Goal: Task Accomplishment & Management: Use online tool/utility

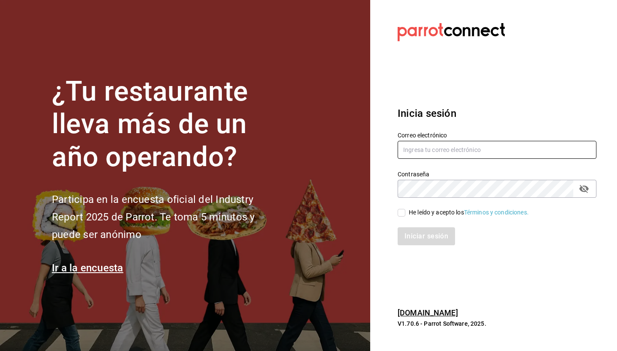
type input "[PERSON_NAME][EMAIL_ADDRESS][PERSON_NAME][DOMAIN_NAME]"
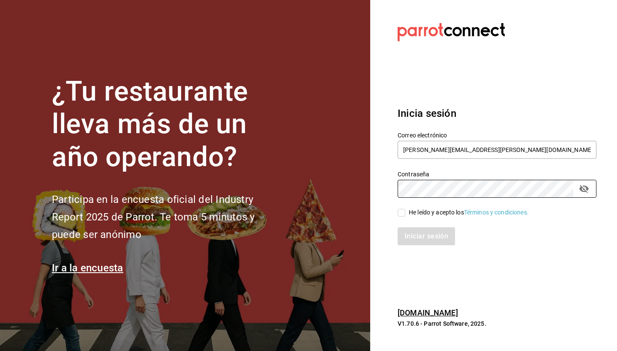
click at [397, 209] on div "He leído y acepto los Términos y condiciones." at bounding box center [491, 208] width 209 height 20
click at [401, 217] on label "He leído y acepto los Términos y condiciones." at bounding box center [462, 212] width 131 height 9
click at [401, 217] on input "He leído y acepto los Términos y condiciones." at bounding box center [401, 213] width 8 height 8
checkbox input "true"
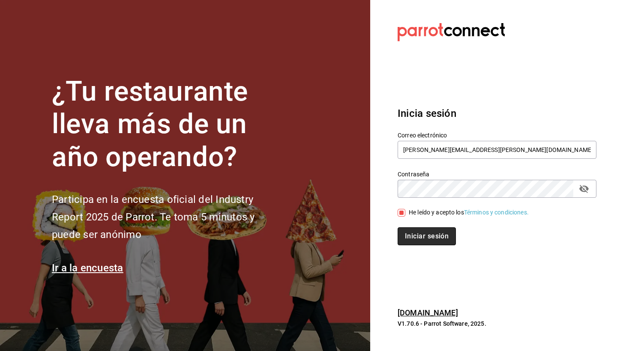
click at [408, 228] on button "Iniciar sesión" at bounding box center [426, 236] width 58 height 18
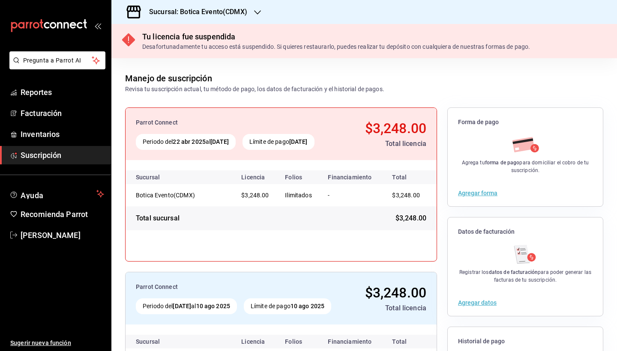
click at [220, 10] on h3 "Sucursal: Botica Evento(CDMX)" at bounding box center [194, 12] width 105 height 10
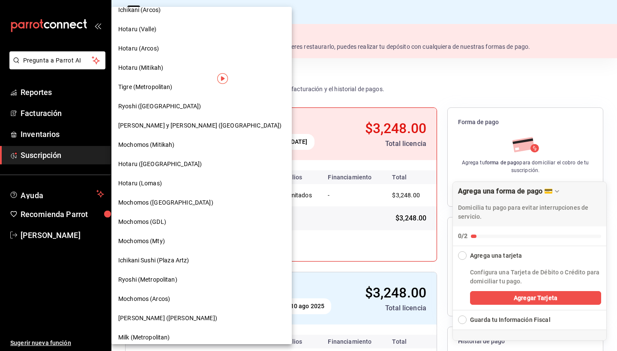
scroll to position [25, 0]
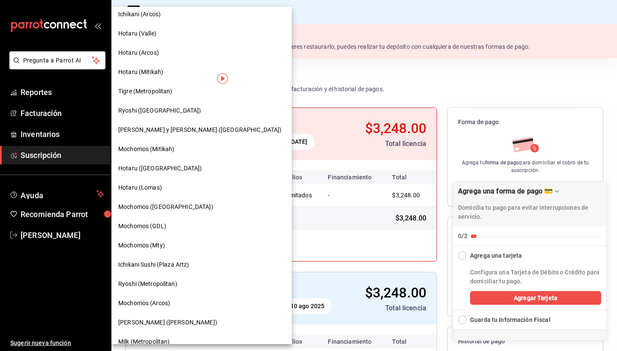
click at [156, 149] on span "Mochomos (Mitikah)" at bounding box center [146, 149] width 56 height 9
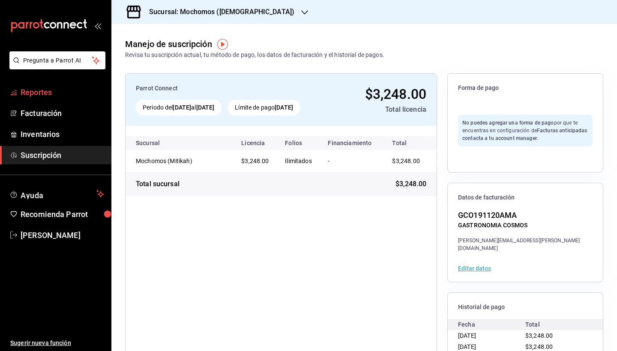
click at [46, 93] on span "Reportes" at bounding box center [63, 93] width 84 height 12
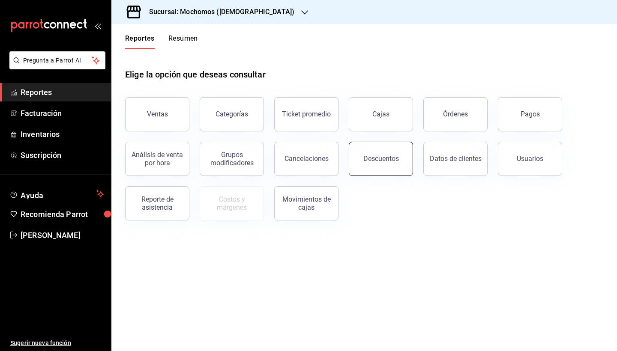
click at [396, 156] on div "Descuentos" at bounding box center [381, 159] width 36 height 8
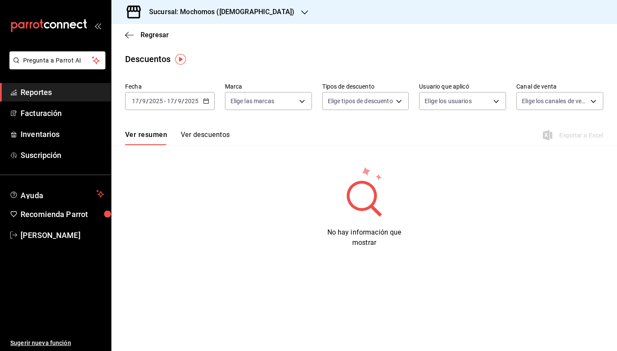
click at [194, 98] on input "2025" at bounding box center [191, 101] width 15 height 7
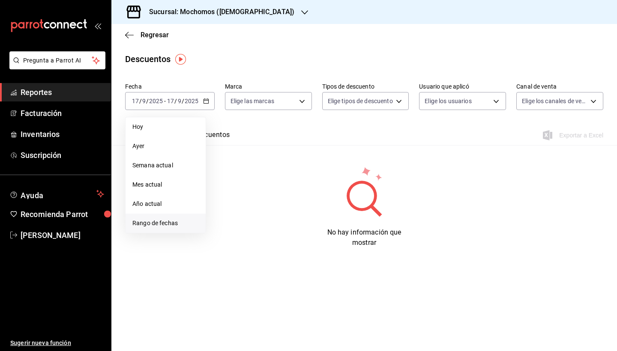
click at [166, 223] on span "Rango de fechas" at bounding box center [165, 223] width 66 height 9
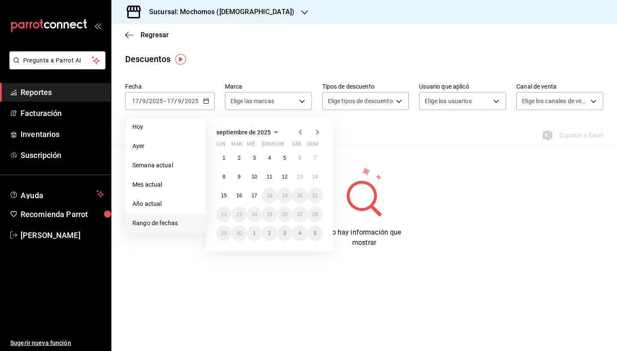
click at [301, 132] on icon "button" at bounding box center [300, 132] width 10 height 10
click at [301, 132] on icon "button" at bounding box center [300, 134] width 10 height 10
click at [301, 132] on icon "button" at bounding box center [300, 132] width 10 height 10
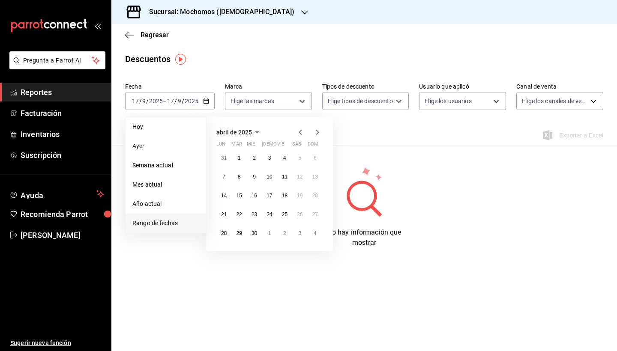
click at [301, 132] on icon "button" at bounding box center [300, 132] width 10 height 10
click at [323, 130] on div "diciembre de 2024 lun mar mié jue vie sáb dom 25 26 27 28 29 30 1 2 3 4 5 6 7 8…" at bounding box center [269, 193] width 127 height 153
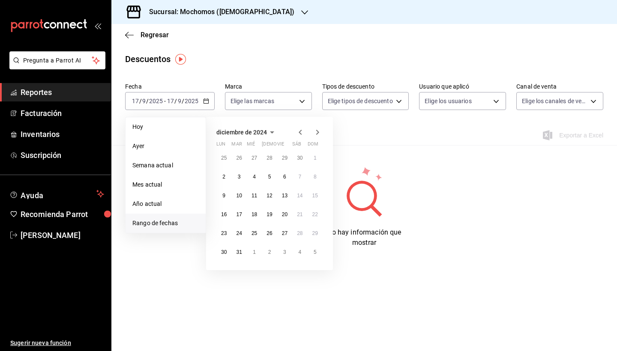
click at [318, 130] on icon "button" at bounding box center [317, 132] width 10 height 10
click at [255, 159] on abbr "1" at bounding box center [254, 158] width 3 height 6
click at [282, 235] on abbr "31" at bounding box center [285, 233] width 6 height 6
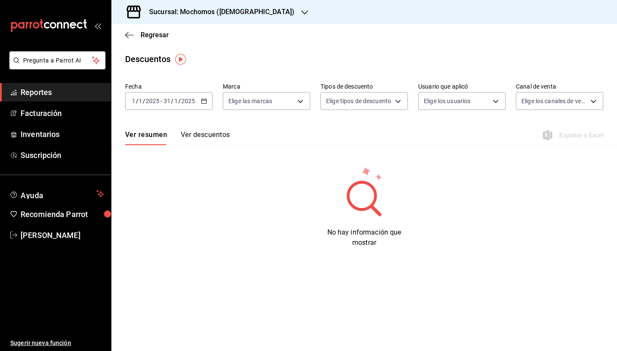
click at [202, 102] on \(Stroke\) "button" at bounding box center [203, 101] width 5 height 5
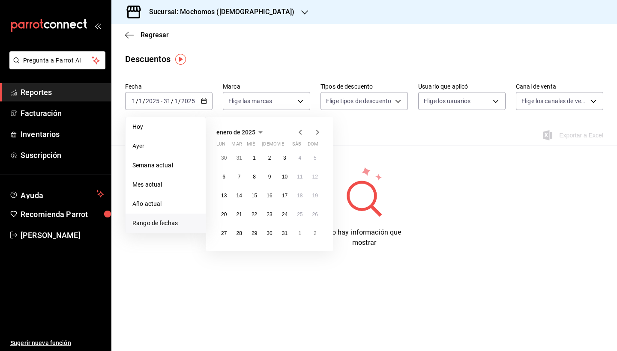
click at [316, 127] on icon "button" at bounding box center [317, 132] width 10 height 10
click at [300, 158] on abbr "1" at bounding box center [299, 158] width 3 height 6
click at [223, 253] on abbr "31" at bounding box center [224, 252] width 6 height 6
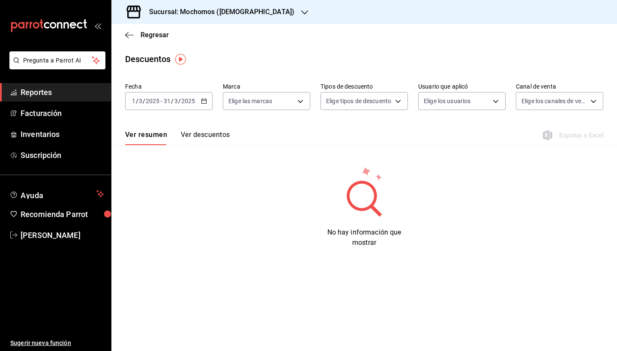
click at [200, 100] on div "2025-03-01 1 / 3 / 2025 - 2025-03-31 31 / 3 / 2025" at bounding box center [168, 101] width 87 height 18
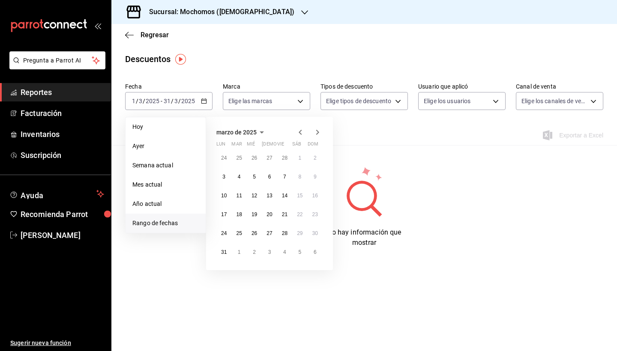
click at [316, 133] on icon "button" at bounding box center [317, 132] width 10 height 10
click at [234, 155] on button "1" at bounding box center [238, 157] width 15 height 15
click at [255, 239] on button "30" at bounding box center [254, 233] width 15 height 15
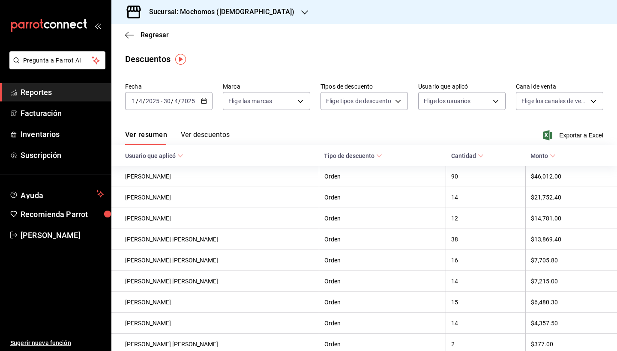
click at [206, 101] on div "2025-04-01 1 / 4 / 2025 - 2025-04-30 30 / 4 / 2025" at bounding box center [168, 101] width 87 height 18
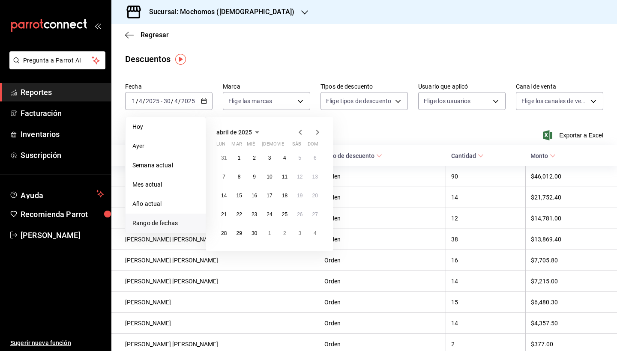
click at [298, 133] on icon "button" at bounding box center [300, 132] width 10 height 10
click at [300, 158] on abbr "1" at bounding box center [299, 158] width 3 height 6
click at [221, 256] on button "31" at bounding box center [223, 252] width 15 height 15
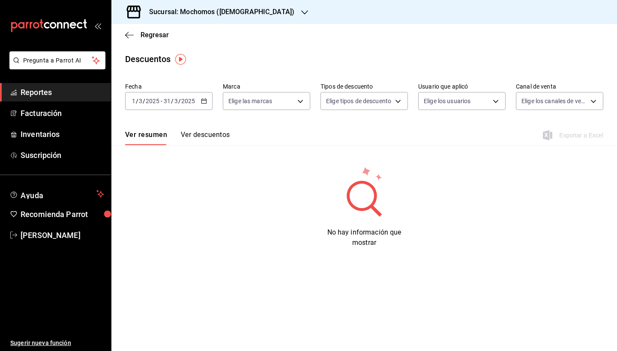
click at [198, 103] on div "2025-03-01 1 / 3 / 2025 - 2025-03-31 31 / 3 / 2025" at bounding box center [168, 101] width 87 height 18
click at [182, 278] on main "Regresar Descuentos Fecha 2025-03-01 1 / 3 / 2025 - 2025-03-31 31 / 3 / 2025 Ma…" at bounding box center [363, 187] width 505 height 327
click at [190, 135] on button "Ver descuentos" at bounding box center [205, 138] width 49 height 15
click at [185, 100] on input "2025" at bounding box center [188, 101] width 15 height 7
click at [255, 71] on main "Regresar Descuentos Fecha 2025-03-01 1 / 3 / 2025 - 2025-03-31 31 / 3 / 2025 Ma…" at bounding box center [363, 187] width 505 height 327
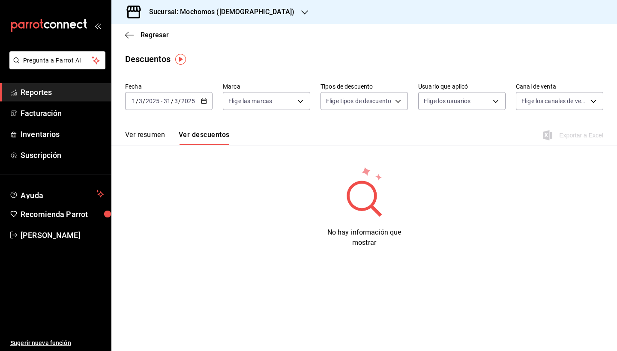
click at [191, 105] on div "2025-03-01 1 / 3 / 2025 - 2025-03-31 31 / 3 / 2025" at bounding box center [168, 101] width 87 height 18
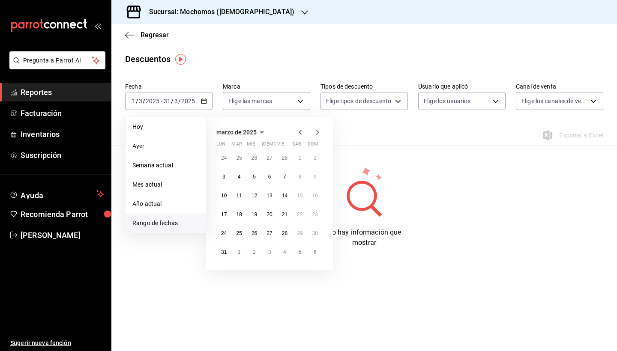
click at [379, 136] on div "Ver resumen Ver descuentos Exportar a Excel" at bounding box center [363, 132] width 505 height 25
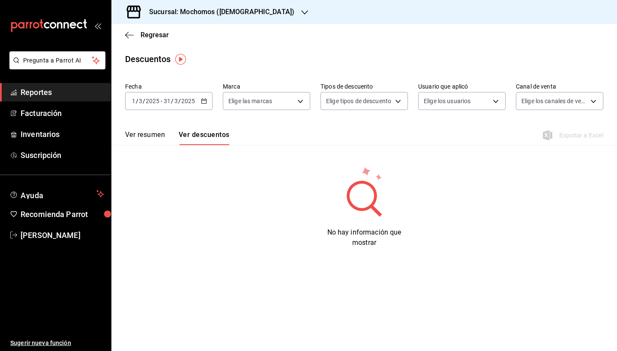
click at [181, 102] on input "2025" at bounding box center [188, 101] width 15 height 7
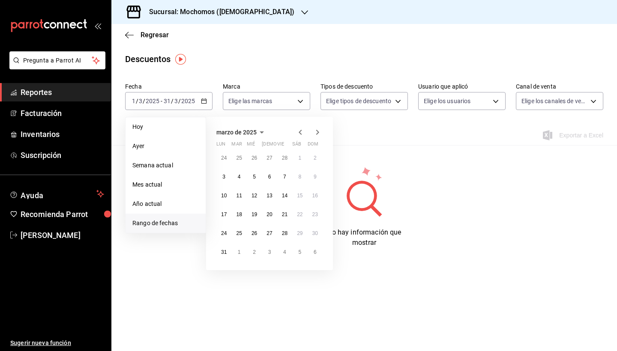
click at [318, 134] on icon "button" at bounding box center [317, 132] width 10 height 10
click at [237, 158] on button "1" at bounding box center [238, 157] width 15 height 15
click at [256, 231] on abbr "30" at bounding box center [254, 233] width 6 height 6
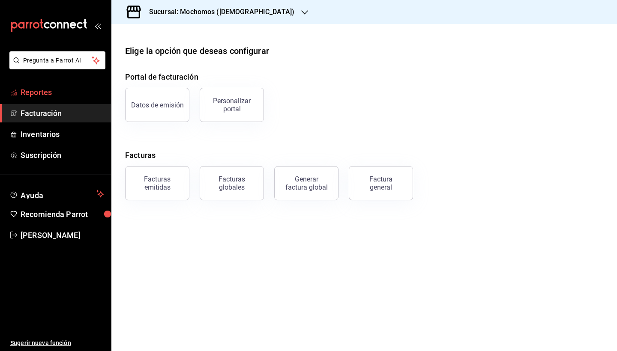
click at [48, 98] on link "Reportes" at bounding box center [55, 92] width 111 height 18
